Goal: Navigation & Orientation: Find specific page/section

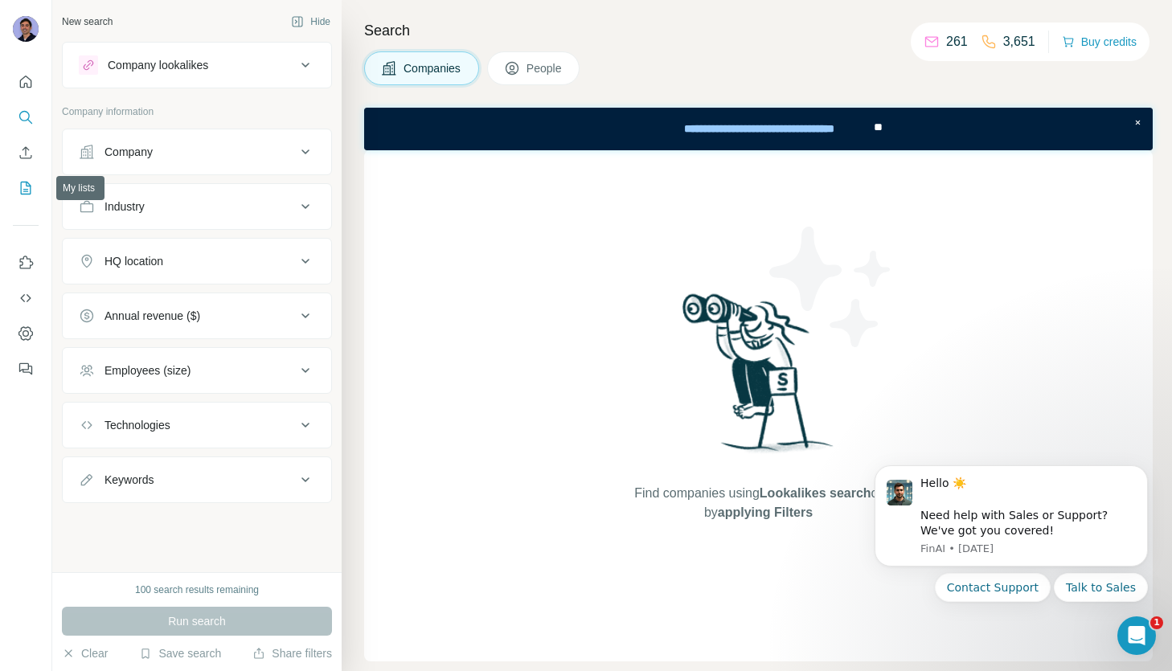
click at [30, 197] on button "My lists" at bounding box center [26, 188] width 26 height 29
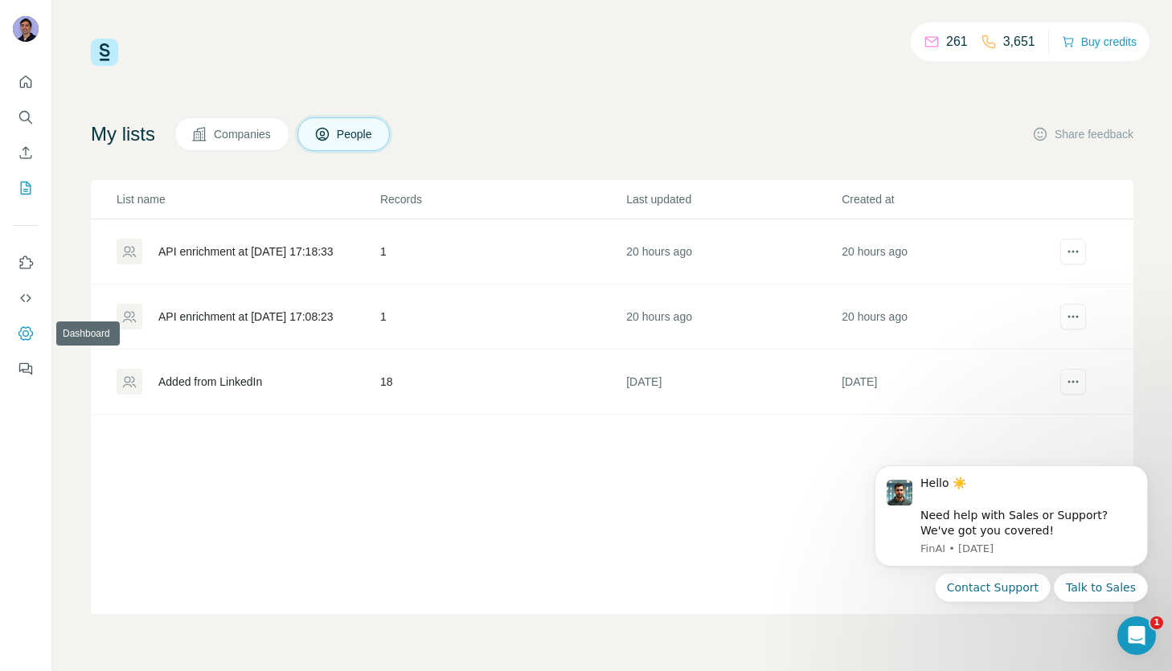
click at [27, 336] on icon "Dashboard" at bounding box center [26, 333] width 6 height 6
